Goal: Find specific page/section: Find specific page/section

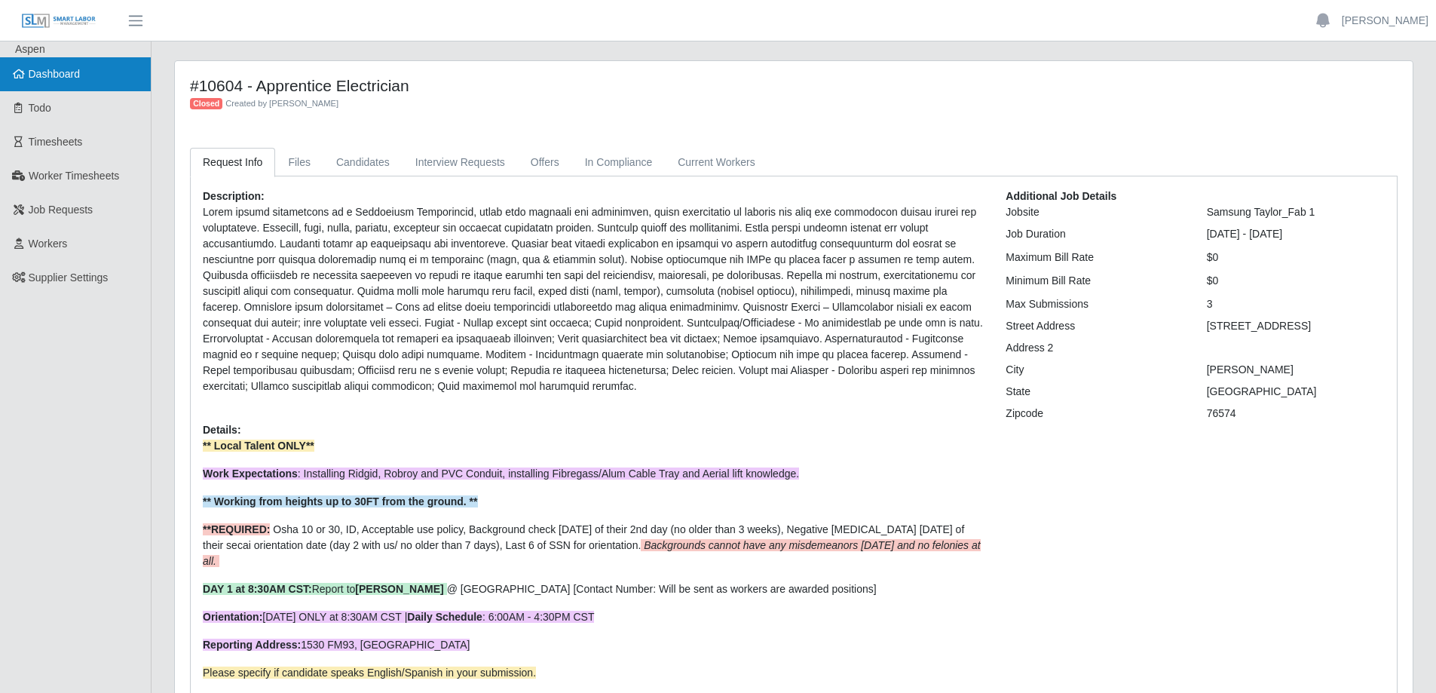
click at [96, 75] on link "Dashboard" at bounding box center [75, 74] width 151 height 34
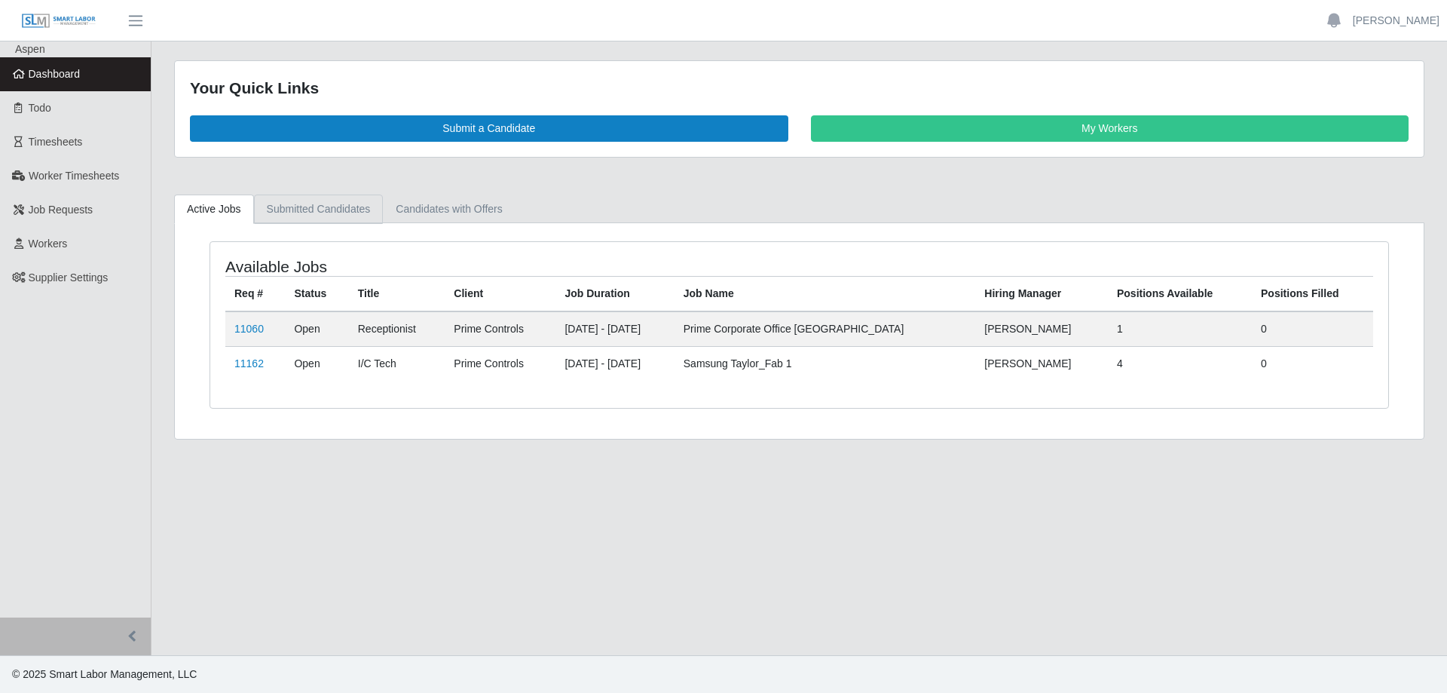
click at [330, 209] on link "Submitted Candidates" at bounding box center [319, 208] width 130 height 29
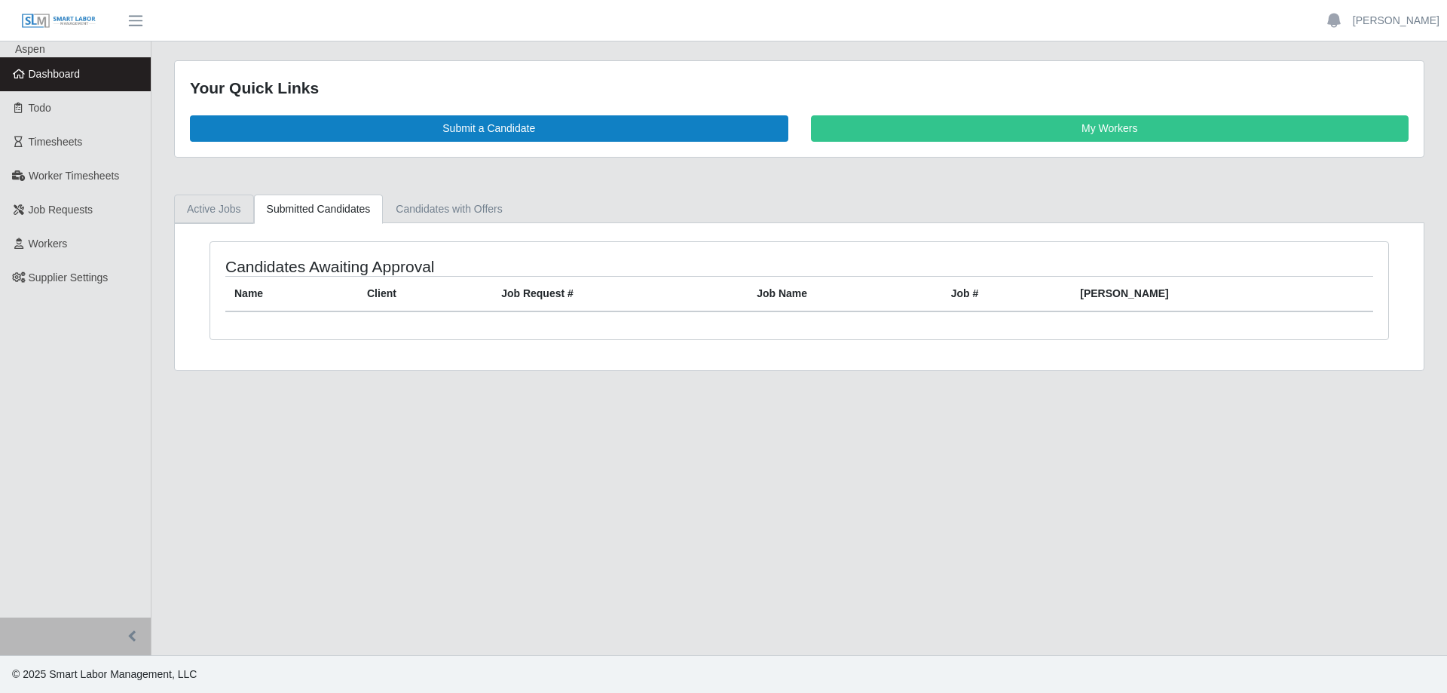
click at [204, 210] on link "Active Jobs" at bounding box center [214, 208] width 80 height 29
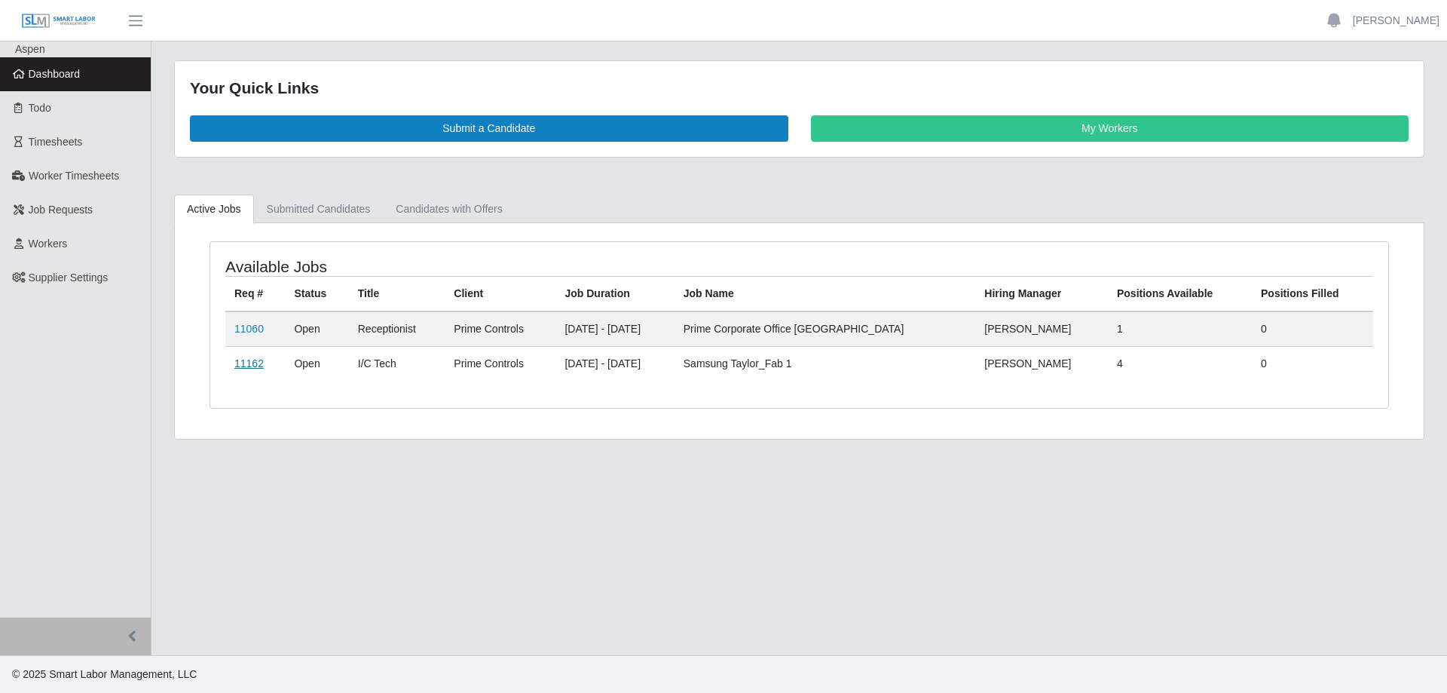
click at [235, 363] on link "11162" at bounding box center [248, 363] width 29 height 12
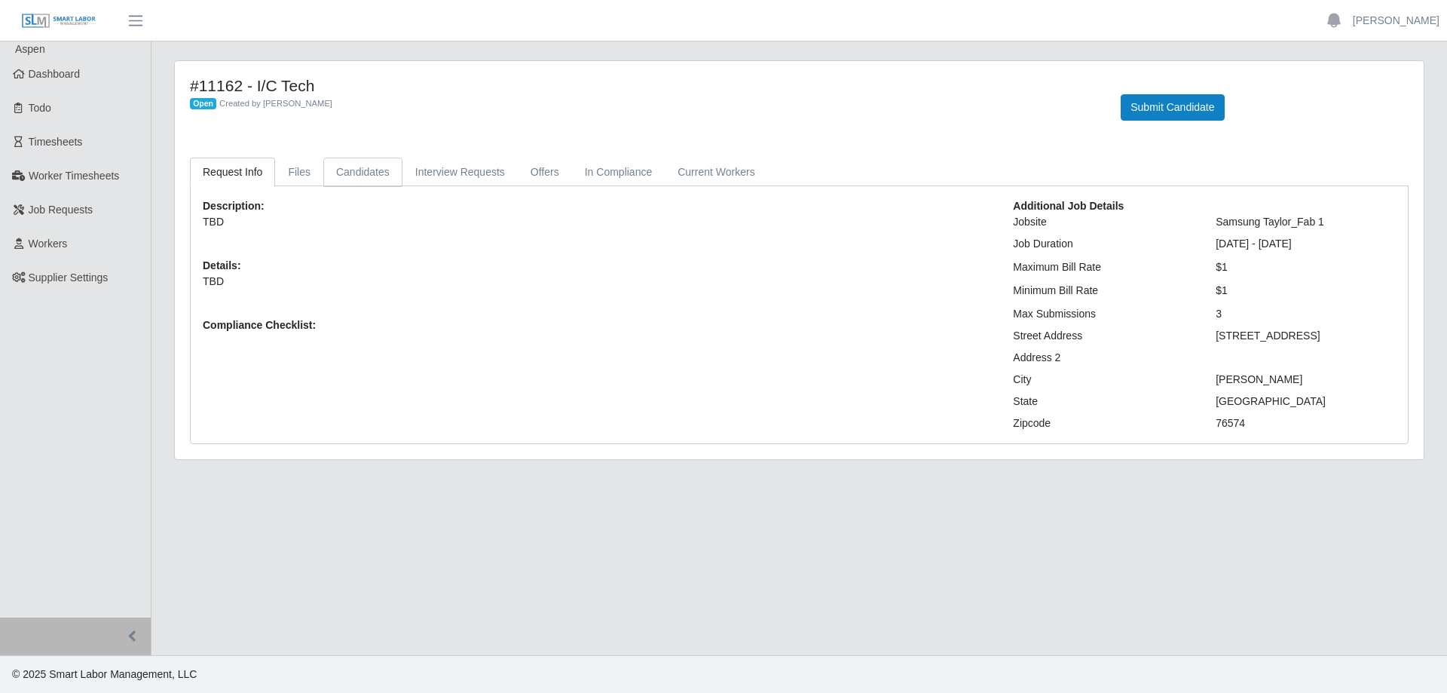
click at [360, 167] on link "Candidates" at bounding box center [362, 172] width 79 height 29
